Goal: Information Seeking & Learning: Learn about a topic

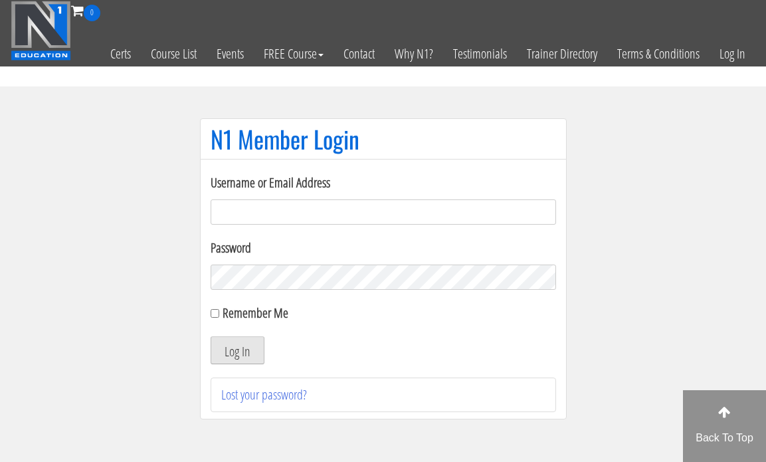
type input "[EMAIL_ADDRESS][DOMAIN_NAME]"
click at [234, 352] on button "Log In" at bounding box center [238, 350] width 54 height 28
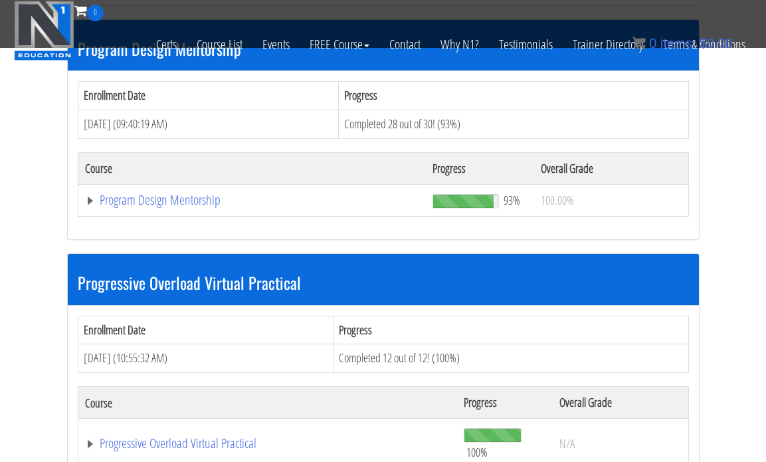
scroll to position [1422, 0]
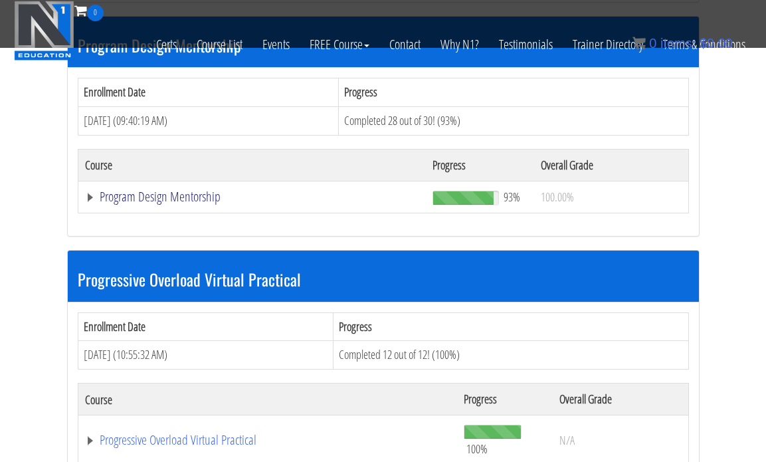
click at [207, 201] on link "Program Design Mentorship" at bounding box center [252, 196] width 334 height 13
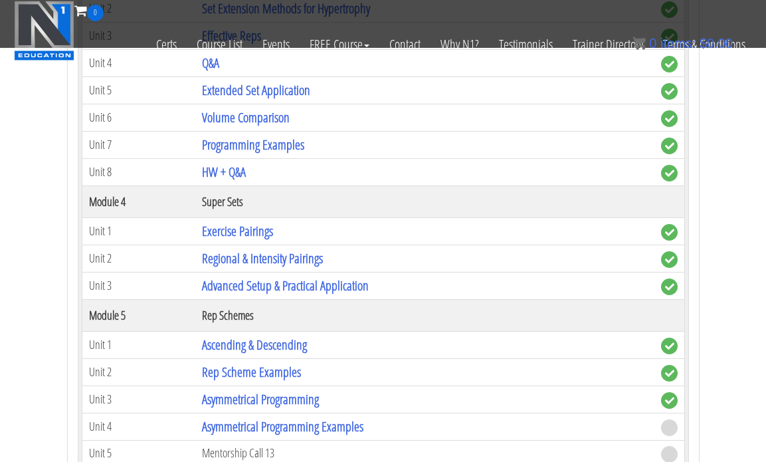
scroll to position [2243, 0]
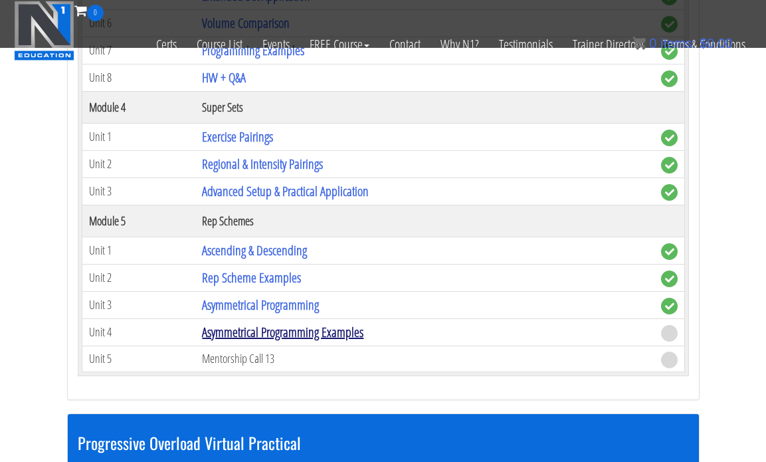
click at [294, 331] on link "Asymmetrical Programming Examples" at bounding box center [282, 332] width 161 height 18
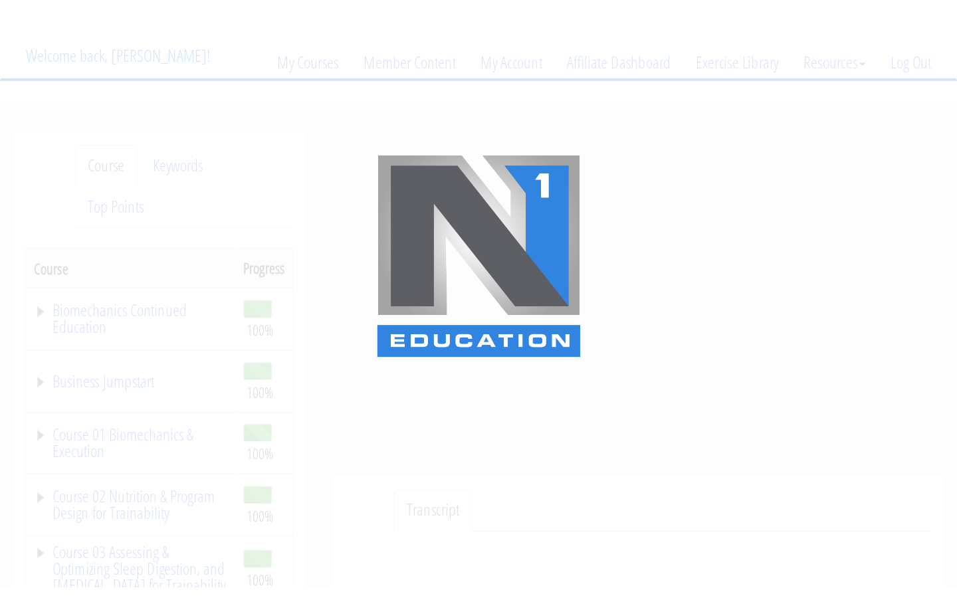
scroll to position [76, 0]
